Goal: Task Accomplishment & Management: Use online tool/utility

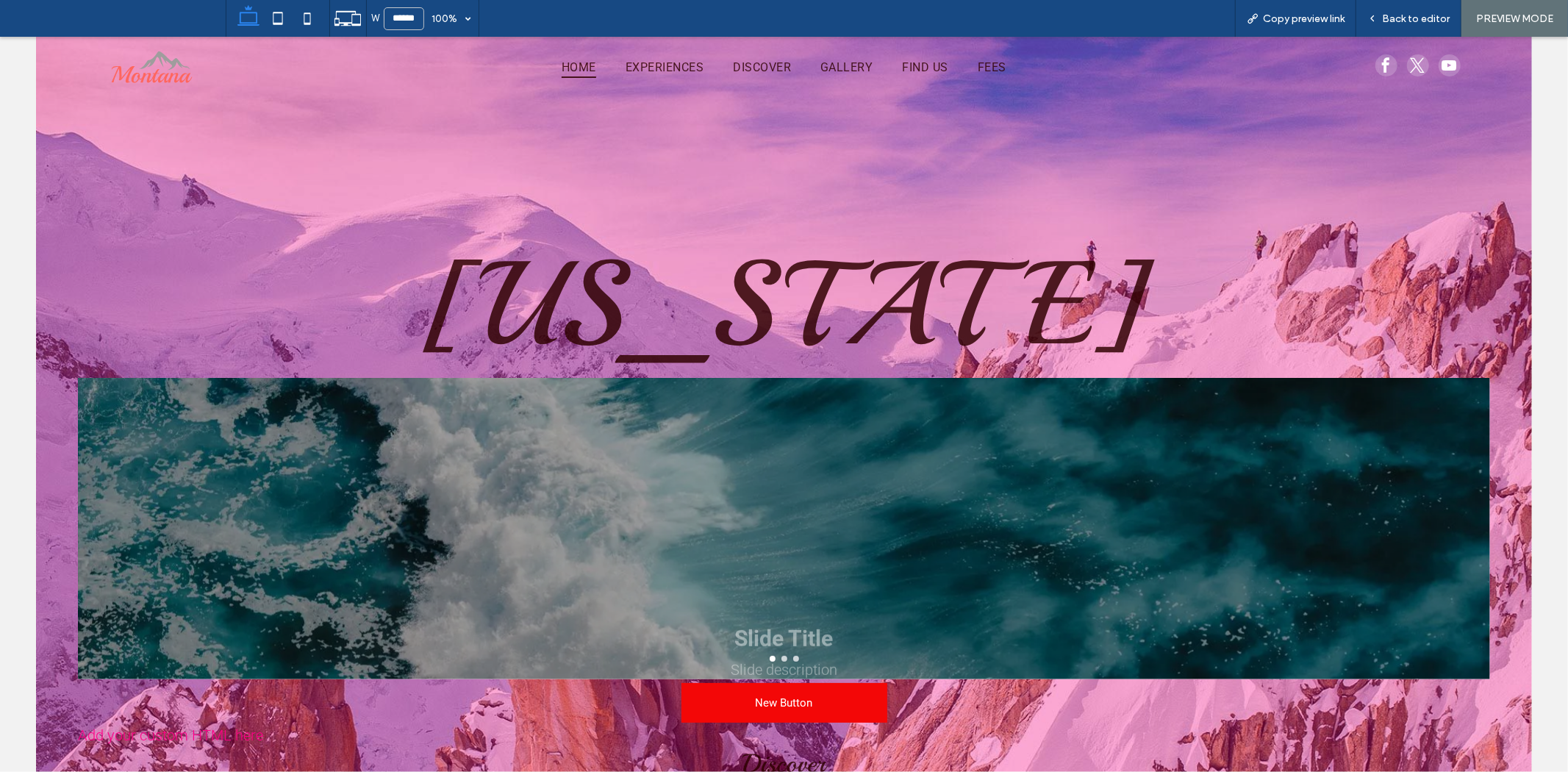
click at [1004, 224] on div "Montana New Button Add your custom HTML here Discover The thrill of the outdoor…" at bounding box center [784, 570] width 1496 height 1067
click at [1158, 245] on div "Montana New Button Add your custom HTML here Discover The thrill of the outdoor…" at bounding box center [784, 584] width 1436 height 678
click at [1132, 279] on h1 "Montana" at bounding box center [784, 304] width 1413 height 94
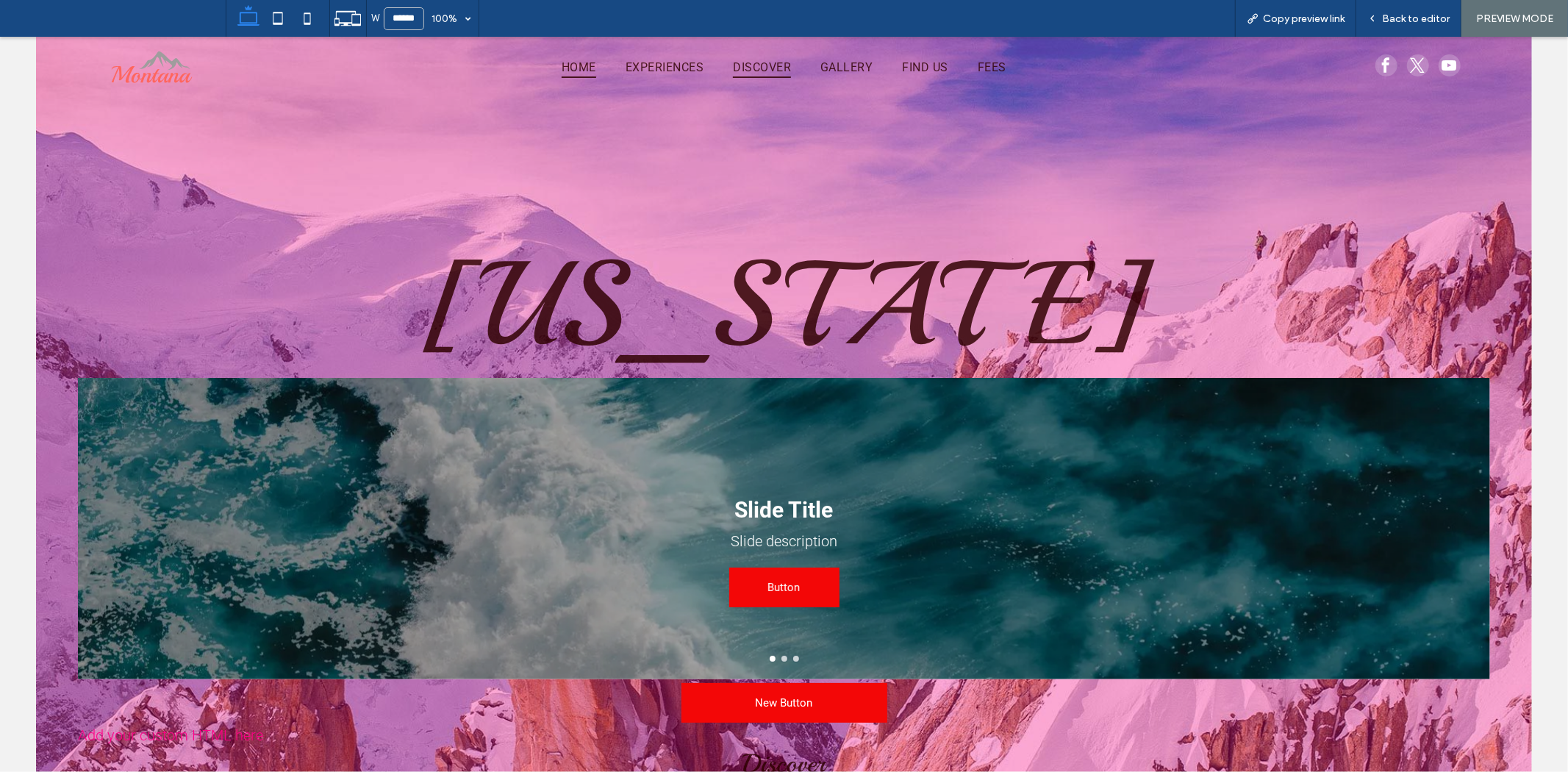
click at [721, 76] on link "DISCOVER" at bounding box center [762, 66] width 88 height 21
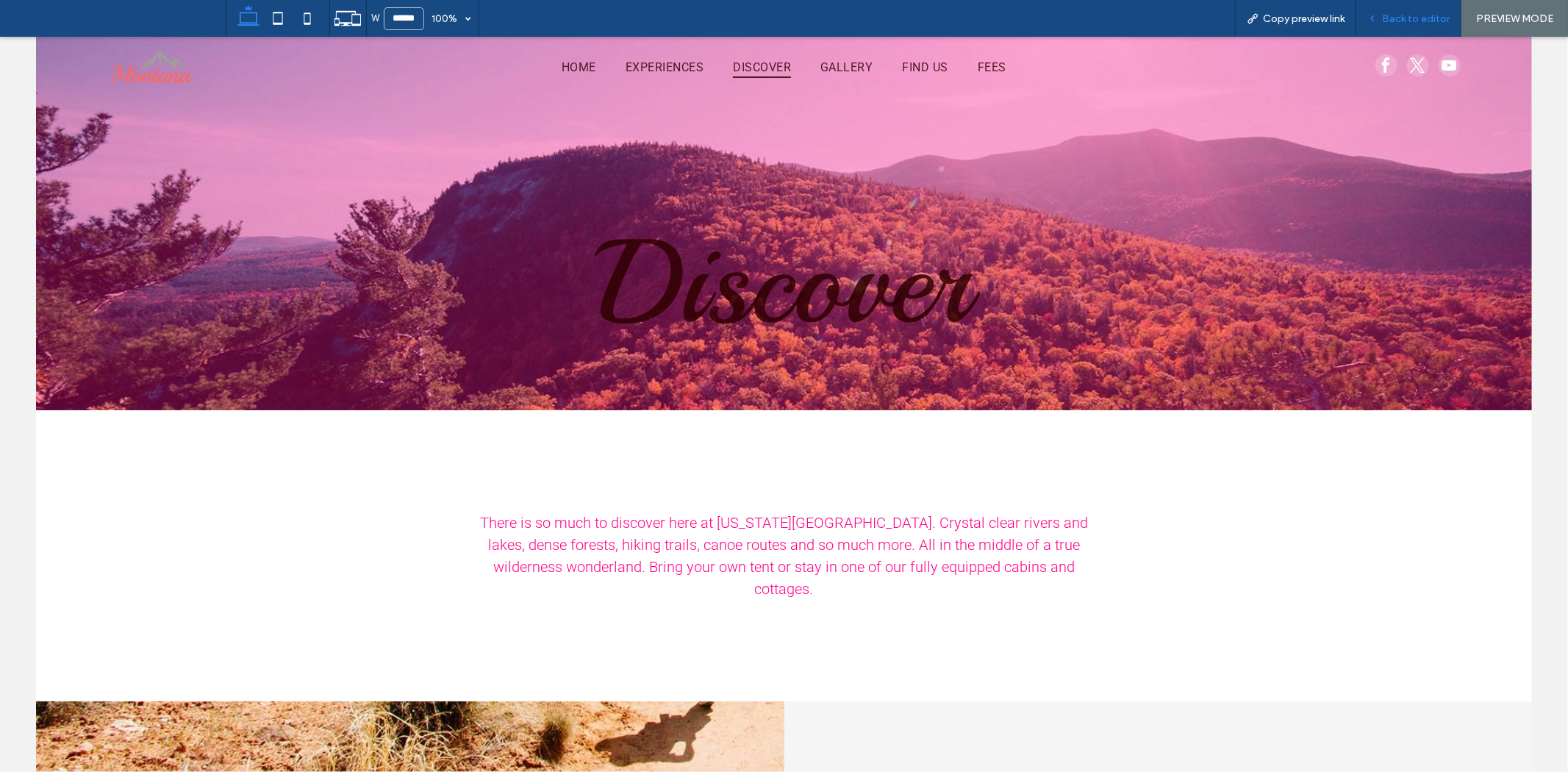
click at [1431, 16] on span "Back to editor" at bounding box center [1416, 19] width 67 height 13
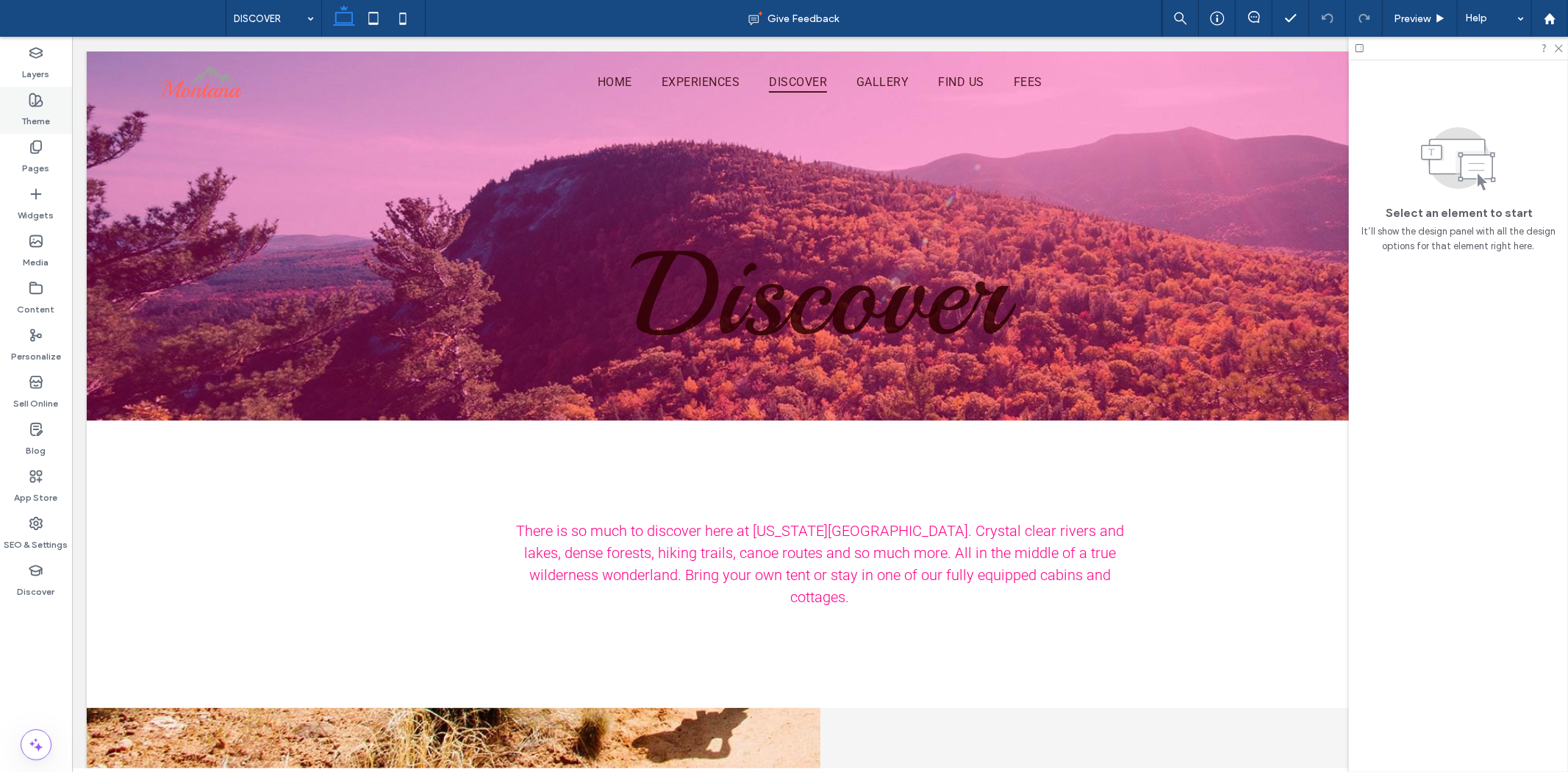
click at [50, 110] on div "Theme" at bounding box center [35, 110] width 72 height 47
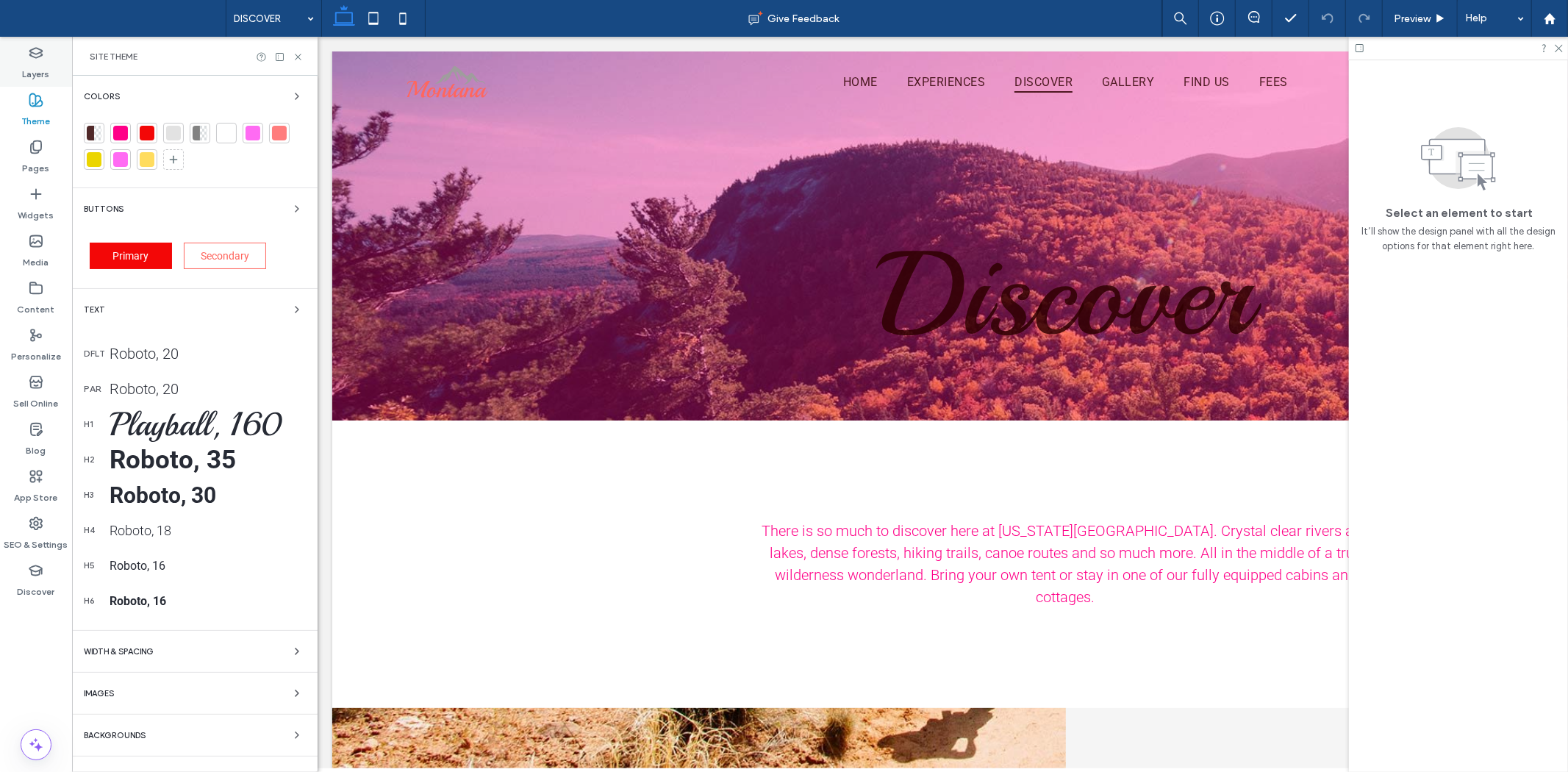
click at [45, 70] on label "Layers" at bounding box center [36, 71] width 27 height 20
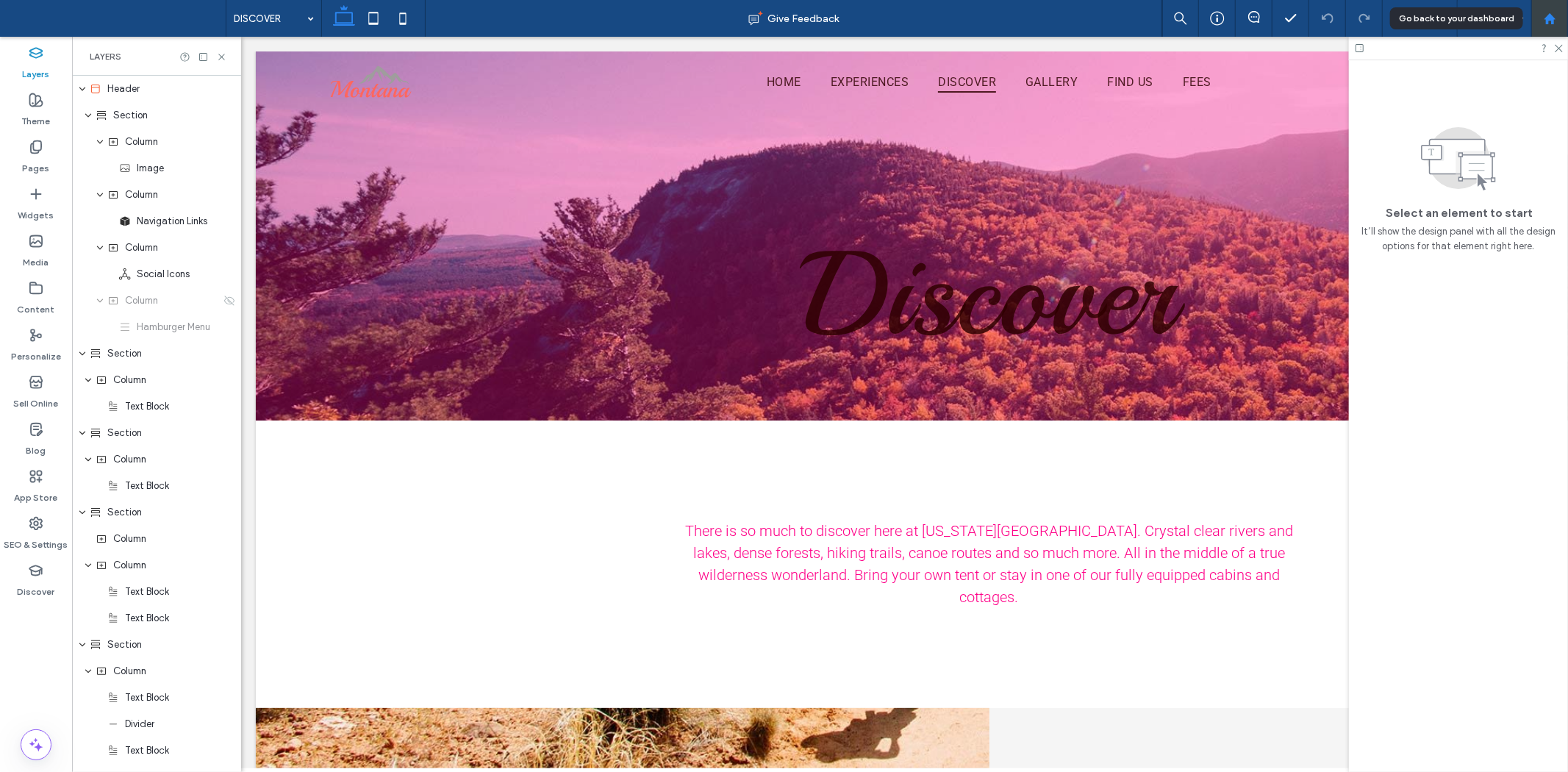
click at [1544, 22] on icon at bounding box center [1549, 19] width 13 height 13
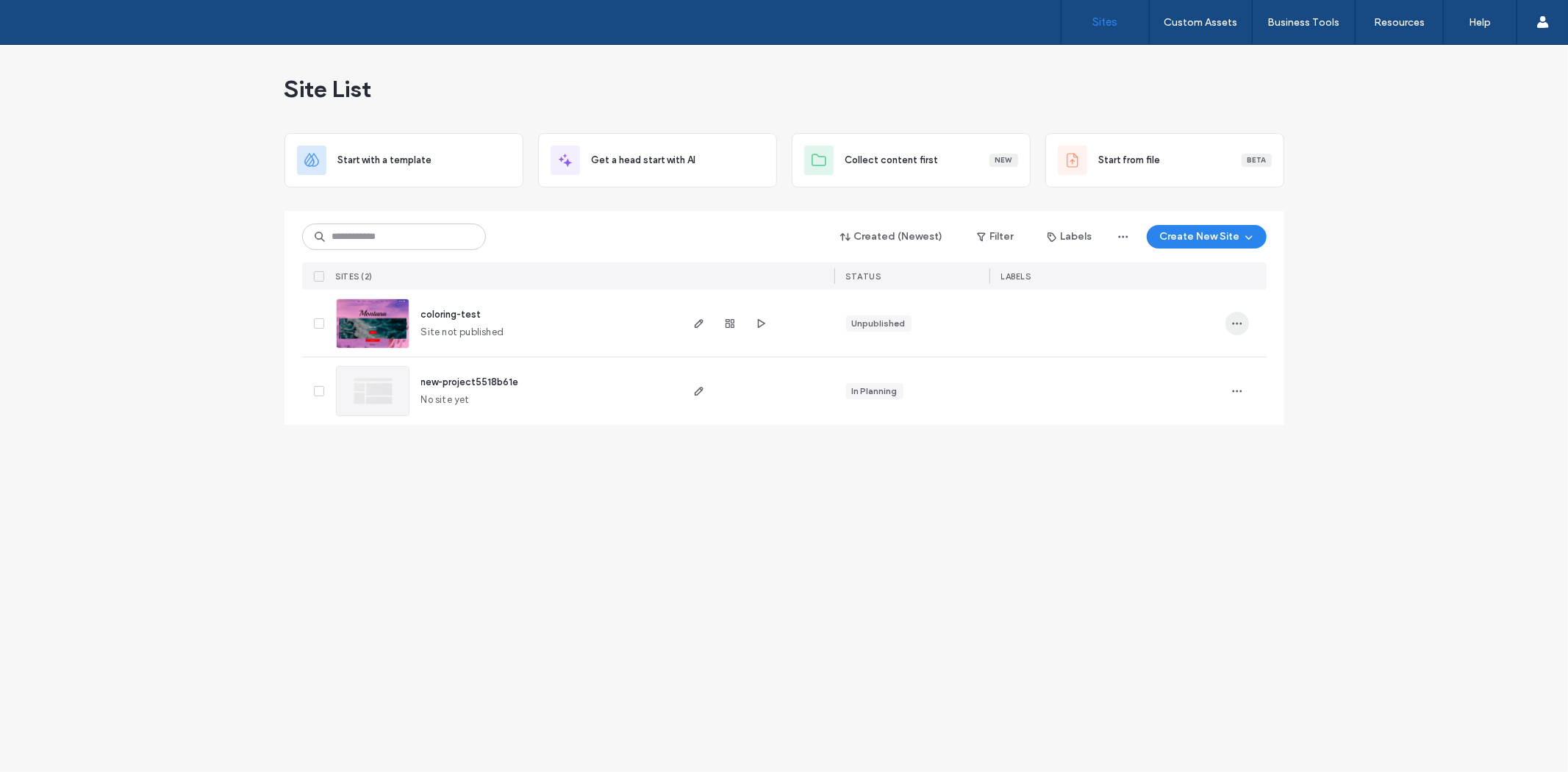
click at [1247, 320] on span "button" at bounding box center [1238, 324] width 24 height 24
click at [885, 342] on div "Unpublished" at bounding box center [912, 323] width 155 height 67
click at [327, 320] on div at bounding box center [315, 323] width 28 height 67
click at [314, 321] on span at bounding box center [319, 324] width 10 height 10
click at [1232, 319] on icon "button" at bounding box center [1238, 324] width 12 height 12
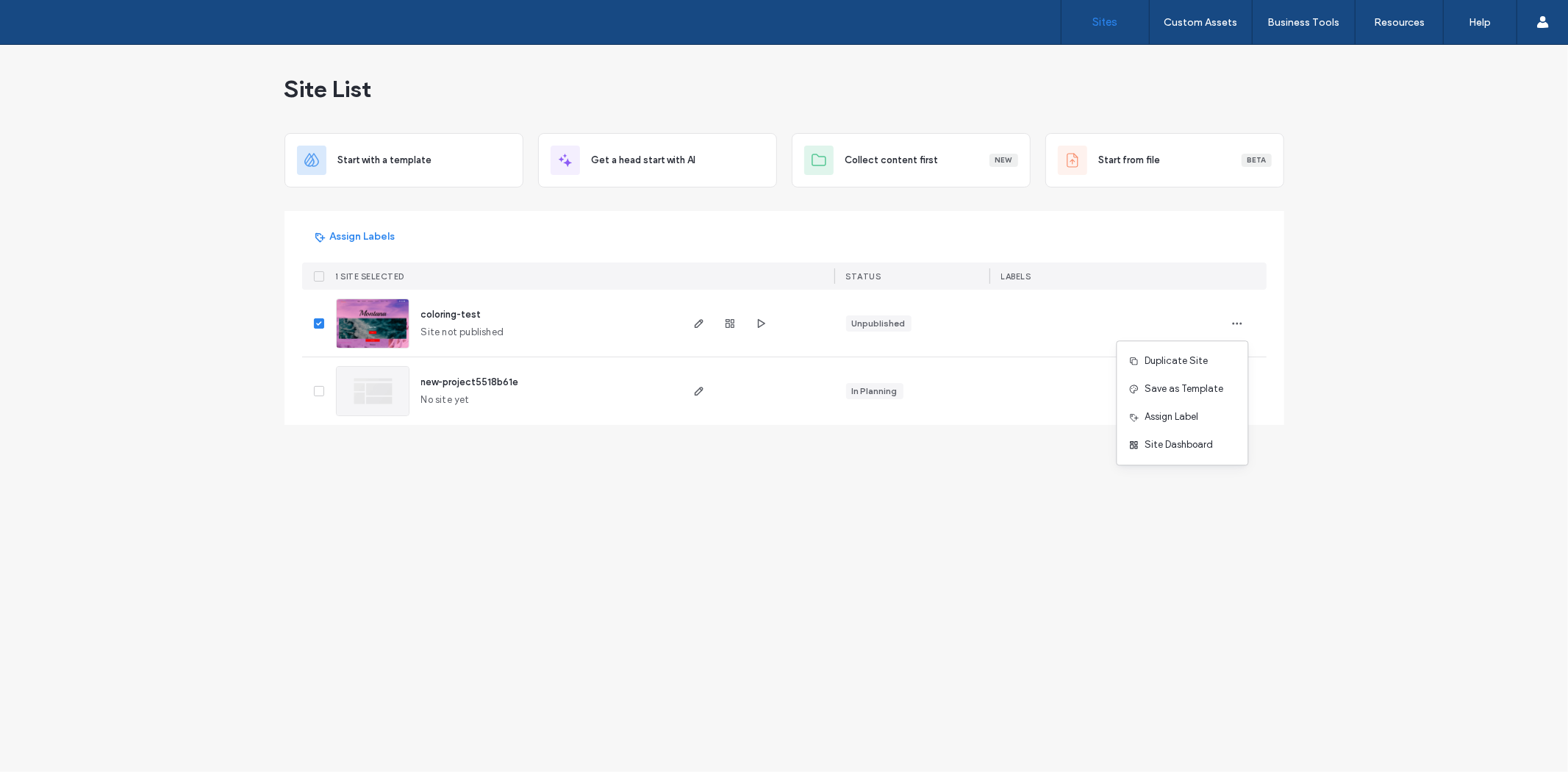
click at [1221, 248] on div "Assign Labels" at bounding box center [784, 236] width 964 height 28
click at [1232, 326] on icon "button" at bounding box center [1238, 324] width 12 height 12
click at [854, 503] on div "Site List Start with a template Get a head start with AI Collect content first …" at bounding box center [784, 408] width 1568 height 727
click at [695, 318] on icon "button" at bounding box center [699, 324] width 12 height 12
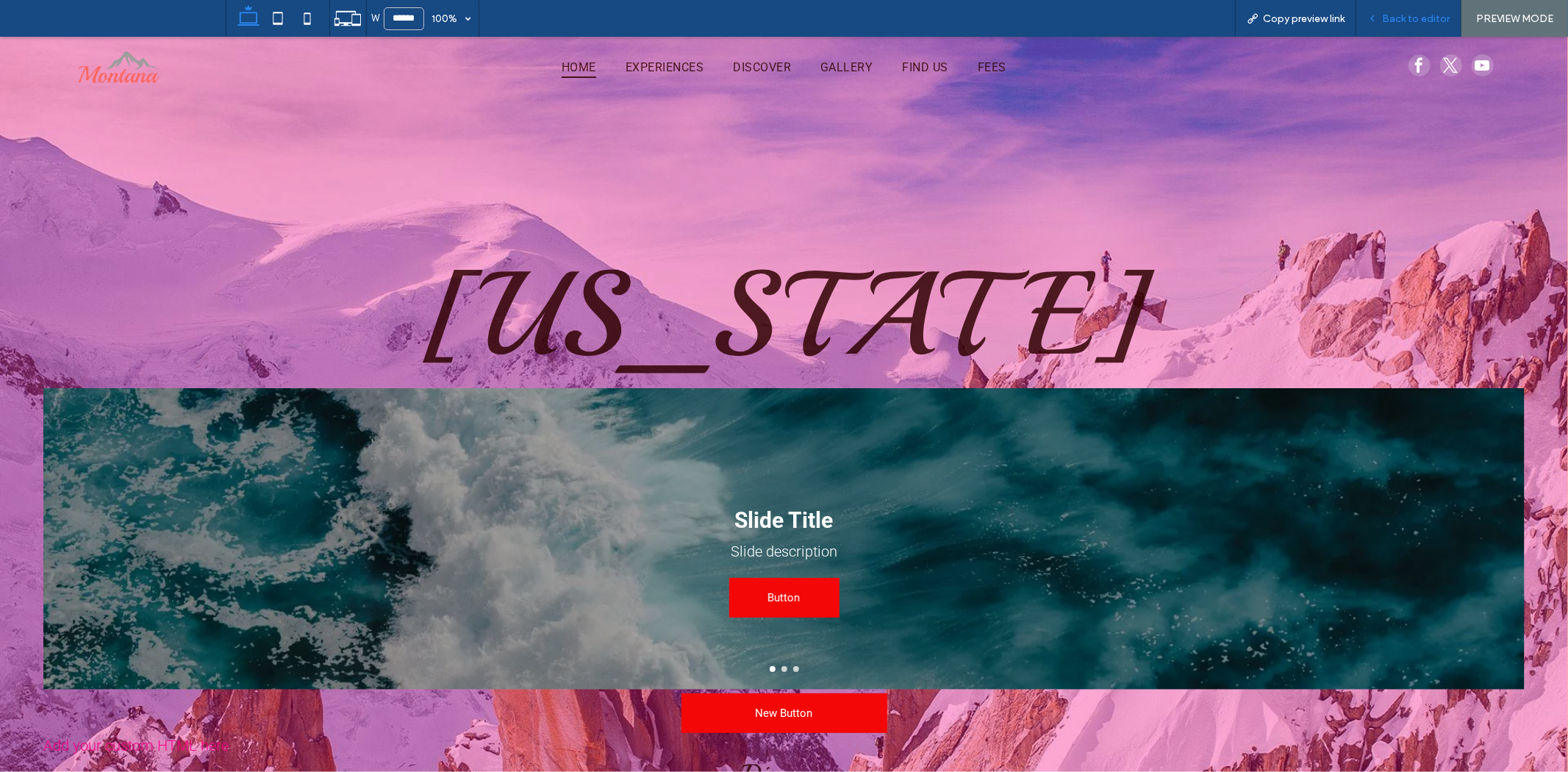
click at [1400, 18] on span "Back to editor" at bounding box center [1416, 19] width 67 height 13
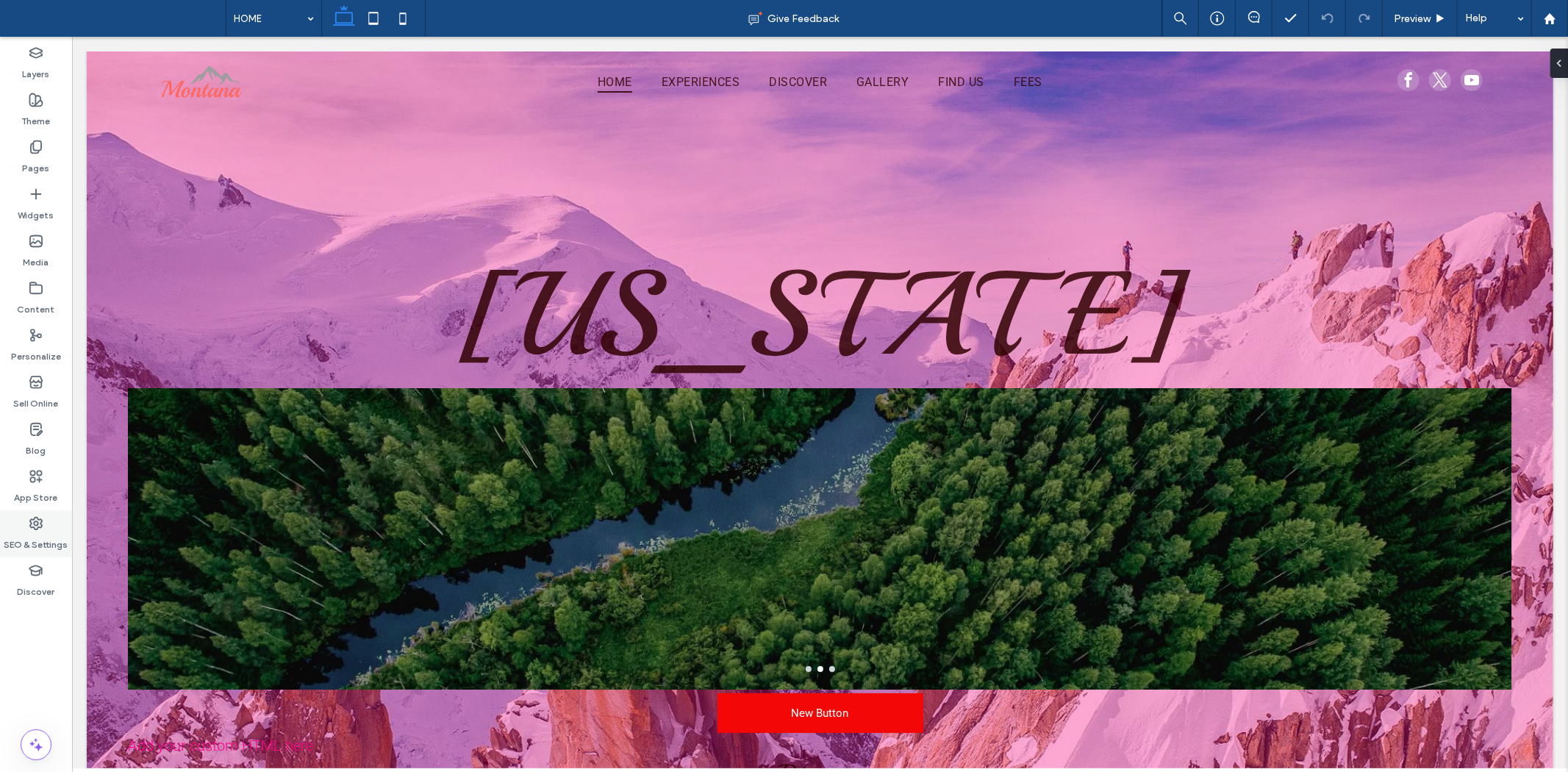
click at [38, 538] on label "SEO & Settings" at bounding box center [36, 541] width 64 height 20
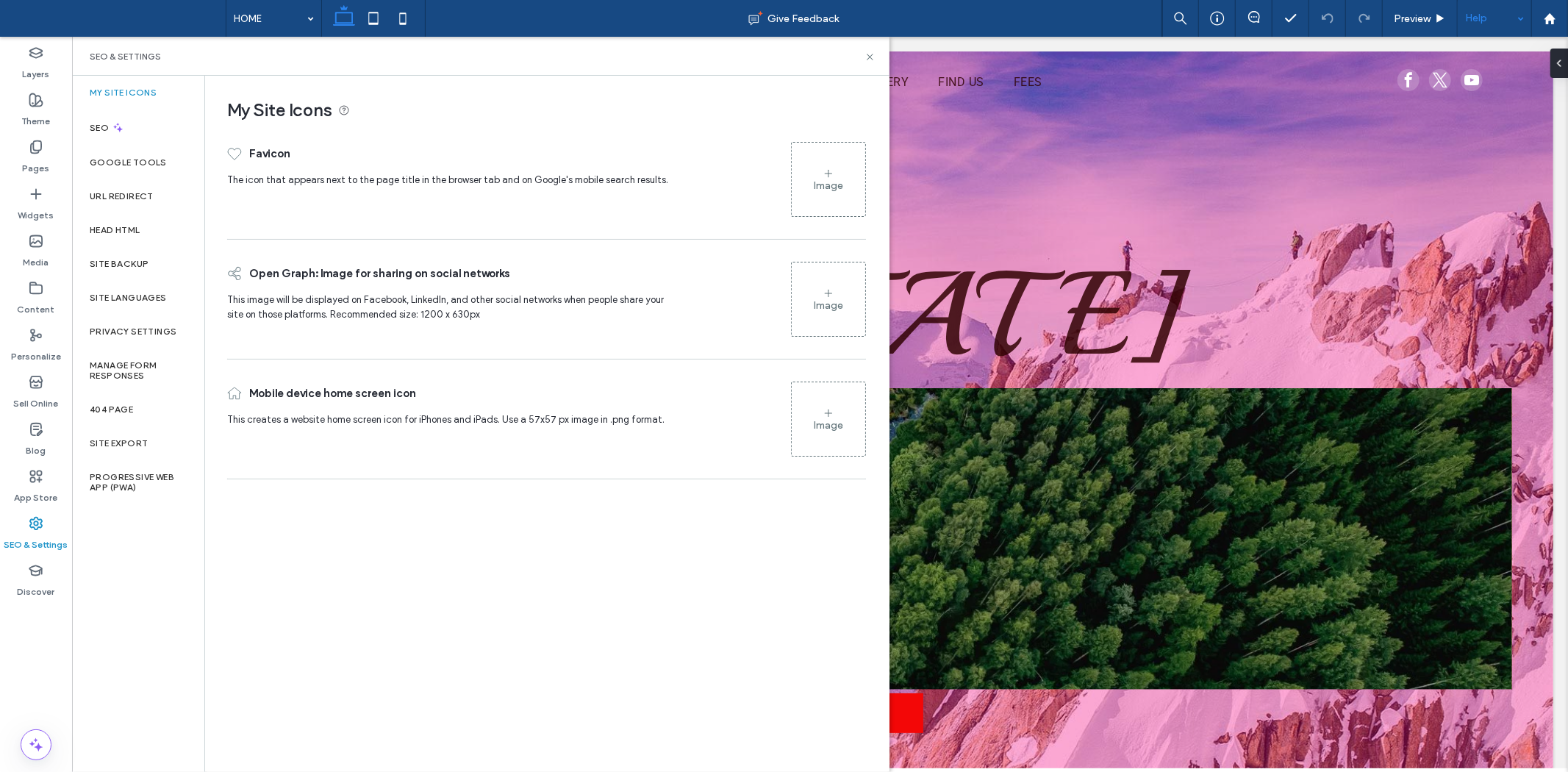
click at [1494, 24] on div "Help" at bounding box center [1494, 19] width 73 height 37
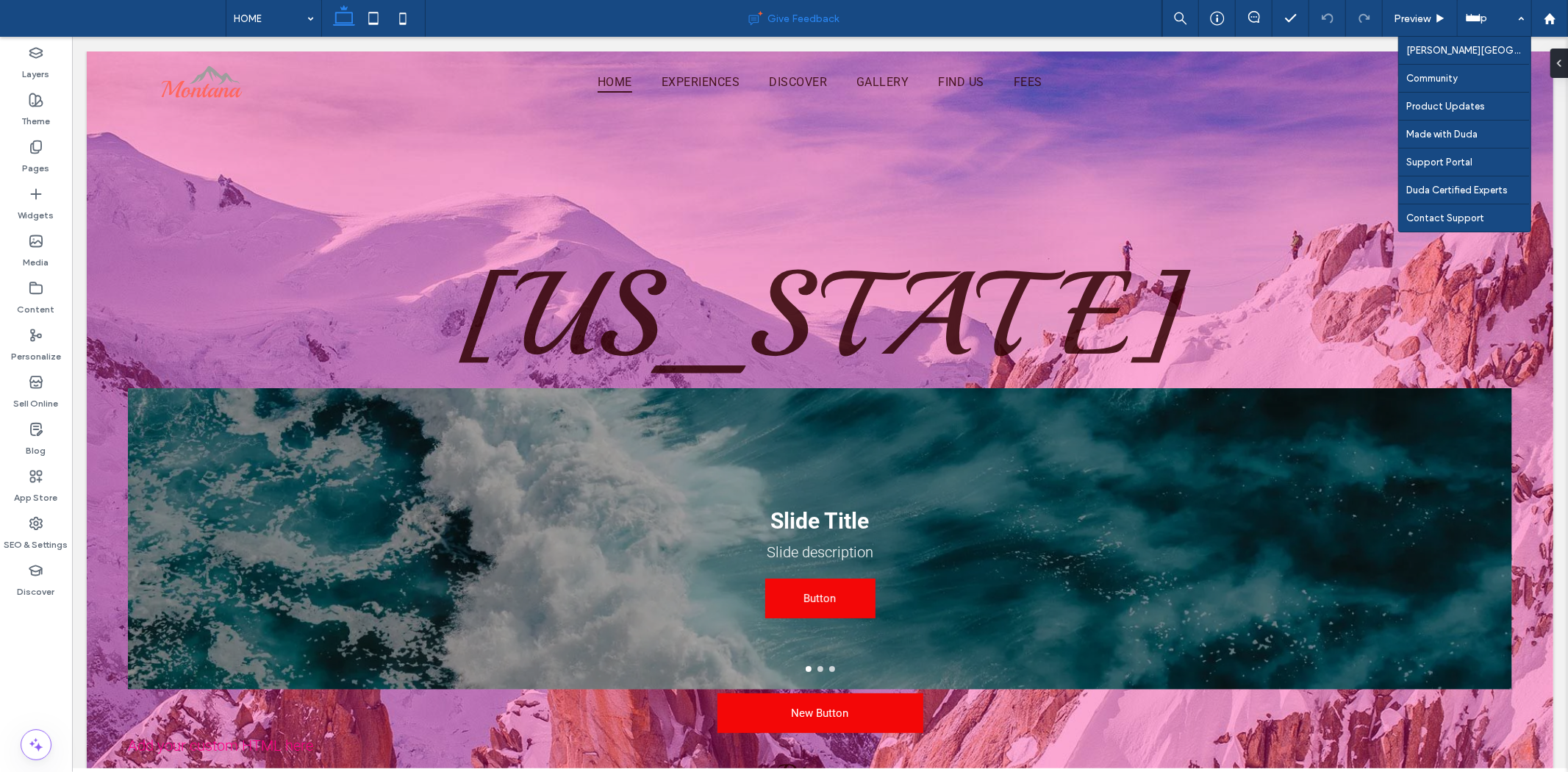
click at [785, 28] on div "Give Feedback" at bounding box center [794, 19] width 737 height 37
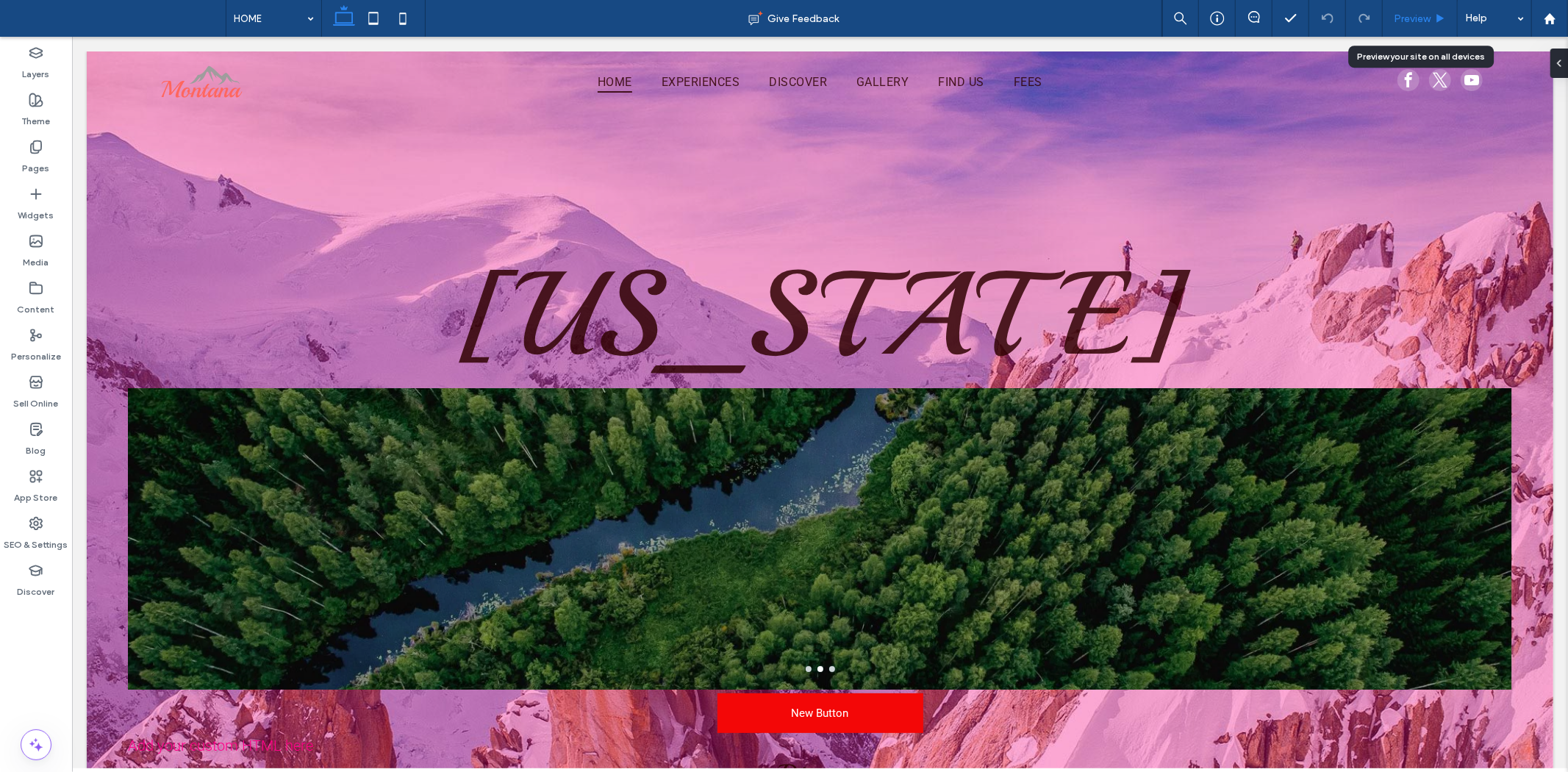
click at [1411, 19] on span "Preview" at bounding box center [1413, 19] width 37 height 13
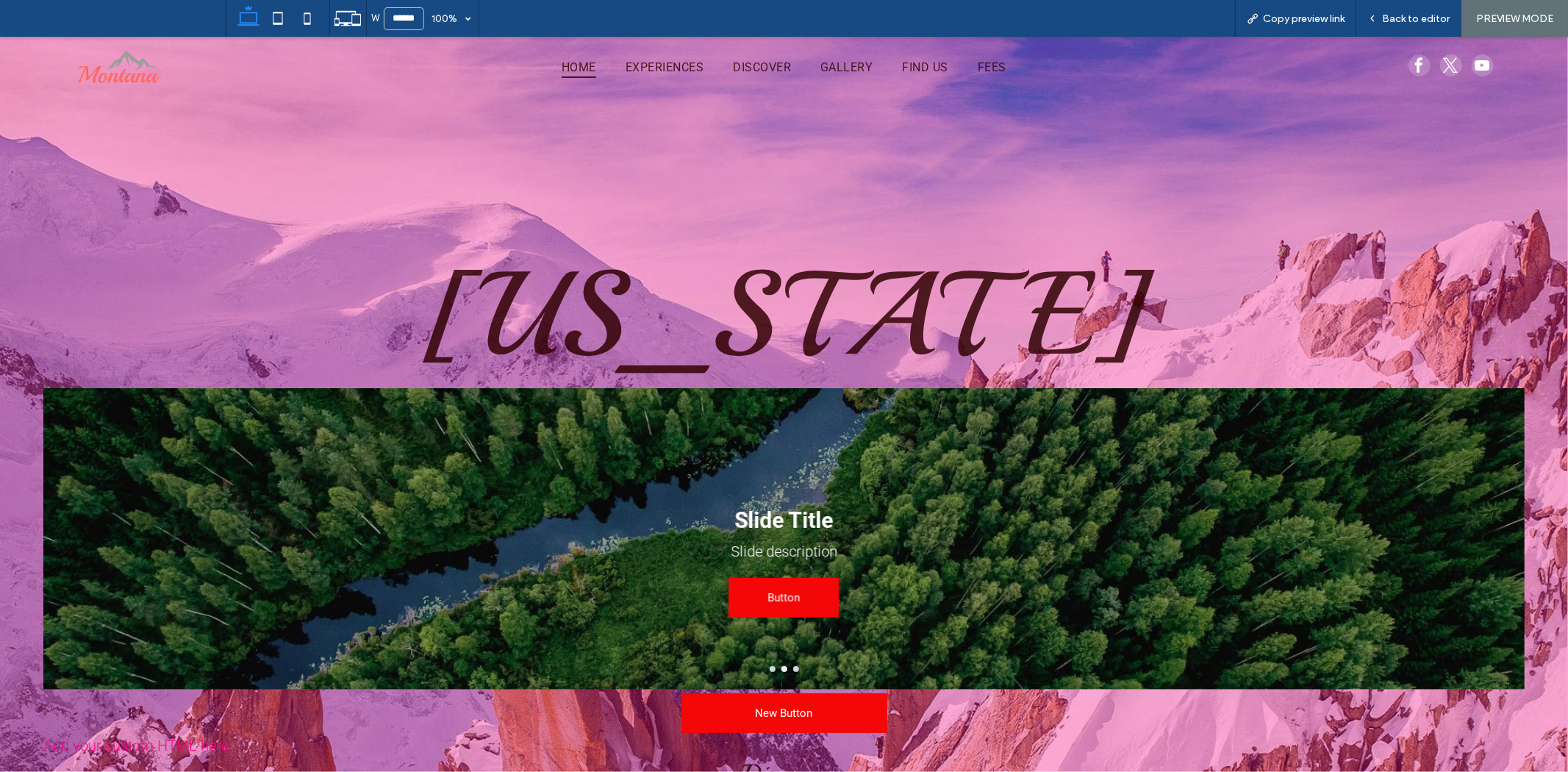
click at [1411, 19] on span "Back to editor" at bounding box center [1416, 19] width 67 height 13
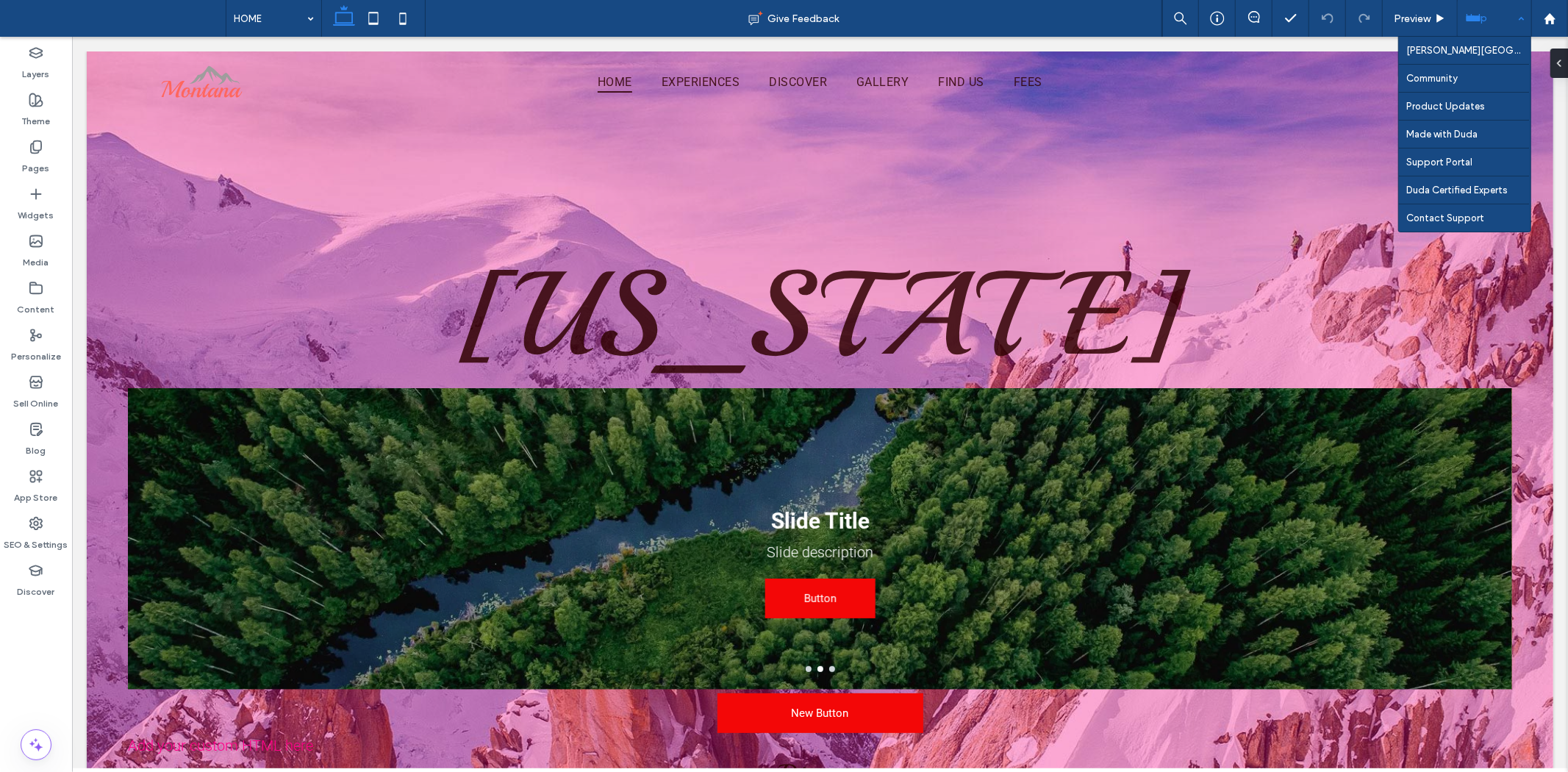
click at [1498, 25] on div "Help" at bounding box center [1494, 19] width 73 height 37
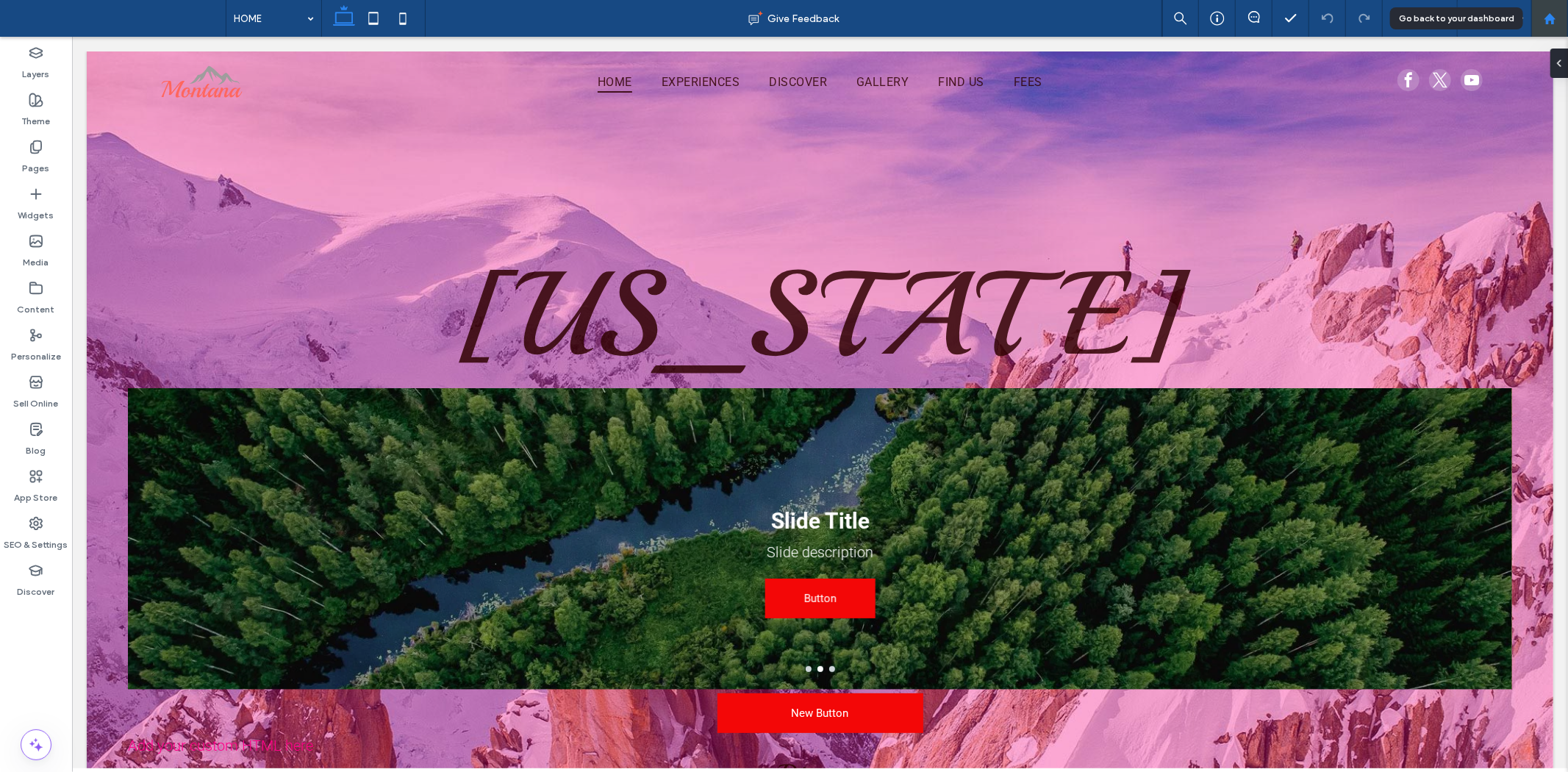
click at [1562, 14] on div at bounding box center [1549, 19] width 35 height 13
